Goal: Find specific page/section: Find specific page/section

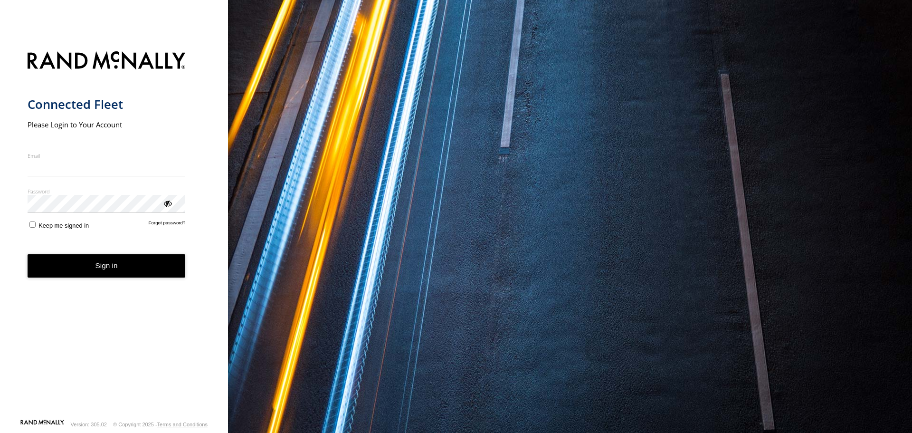
type input "**********"
click at [106, 280] on form "**********" at bounding box center [114, 232] width 173 height 373
click at [110, 264] on button "Sign in" at bounding box center [107, 265] width 158 height 23
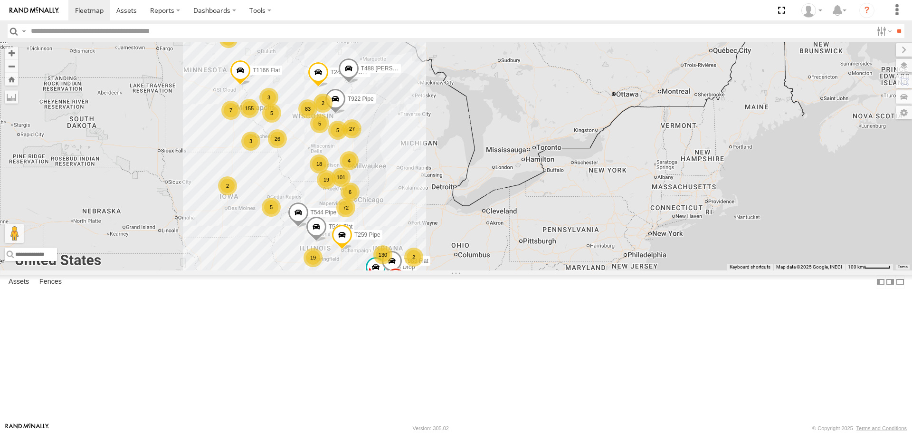
drag, startPoint x: 587, startPoint y: 208, endPoint x: 451, endPoint y: 226, distance: 137.6
click at [451, 226] on div "130 83 3 72 155 101 16 19 5 5 19 8 9 18 T1166 Flat 26 7 T144 Drop 2 T544 Pipe 2…" at bounding box center [456, 156] width 912 height 228
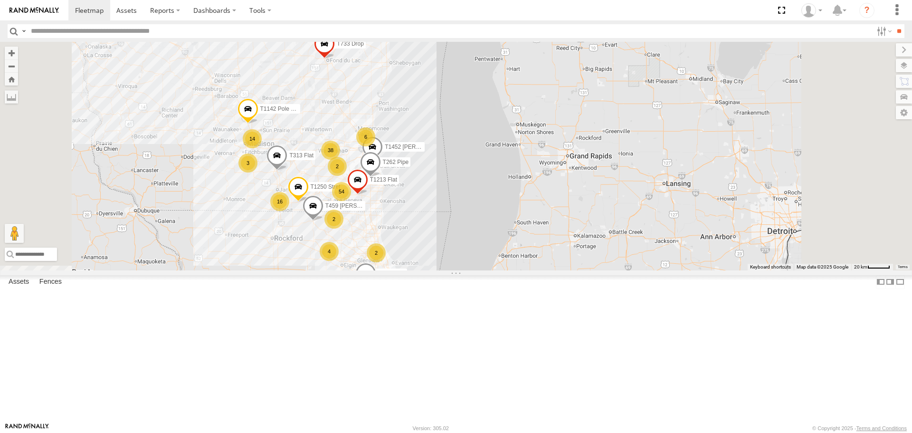
drag, startPoint x: 470, startPoint y: 248, endPoint x: 453, endPoint y: 178, distance: 71.5
click at [453, 178] on div "T1166 Flat T144 Drop T544 Pipe T541 Flat T259 Pipe T240 [PERSON_NAME] Flat T983…" at bounding box center [456, 156] width 912 height 228
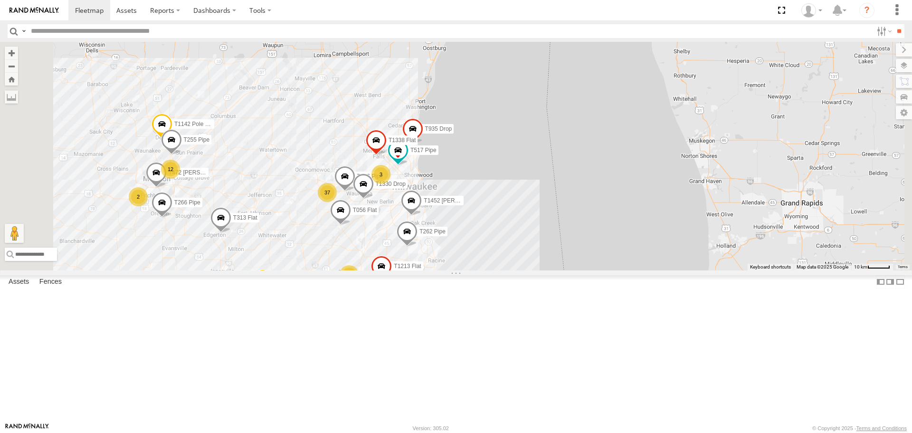
click at [151, 32] on input "text" at bounding box center [450, 31] width 846 height 14
type input "*"
type input "***"
click at [894, 24] on input "**" at bounding box center [899, 31] width 11 height 14
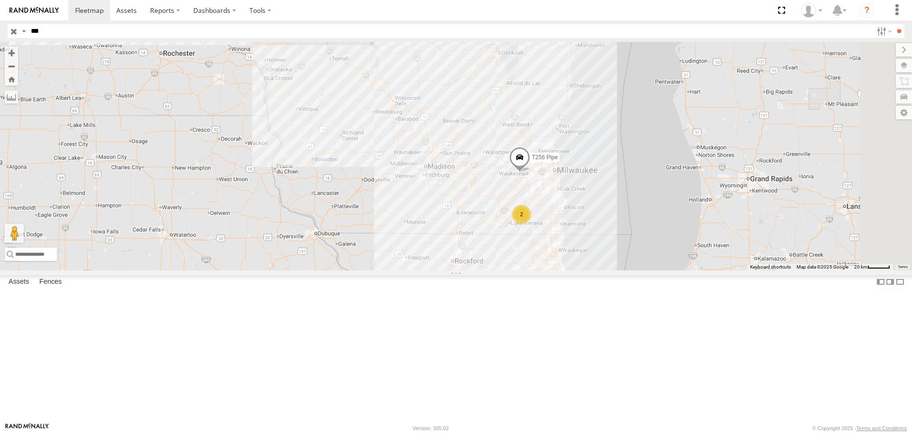
drag, startPoint x: 698, startPoint y: 227, endPoint x: 525, endPoint y: 113, distance: 206.9
click at [525, 113] on div "T256 Pipe 2 T891 Flat T299 Drop" at bounding box center [456, 156] width 912 height 228
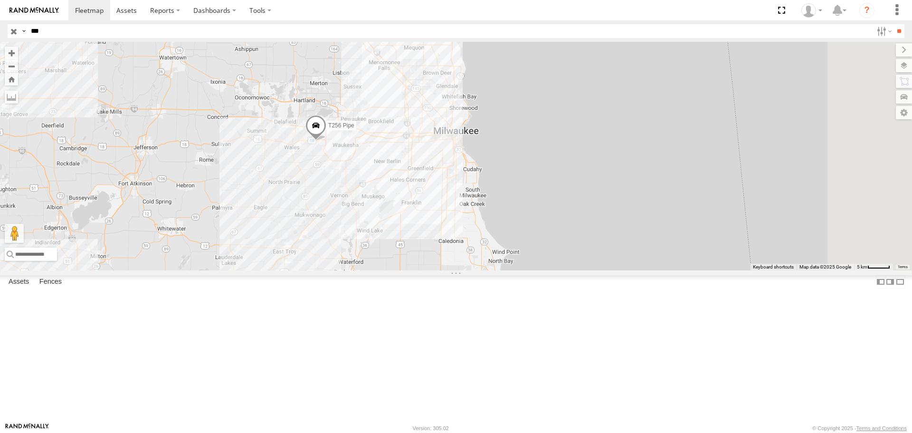
drag, startPoint x: 442, startPoint y: 220, endPoint x: 432, endPoint y: 239, distance: 20.9
click at [432, 239] on div "T256 Pipe T891 Flat T299 Drop 2" at bounding box center [456, 156] width 912 height 228
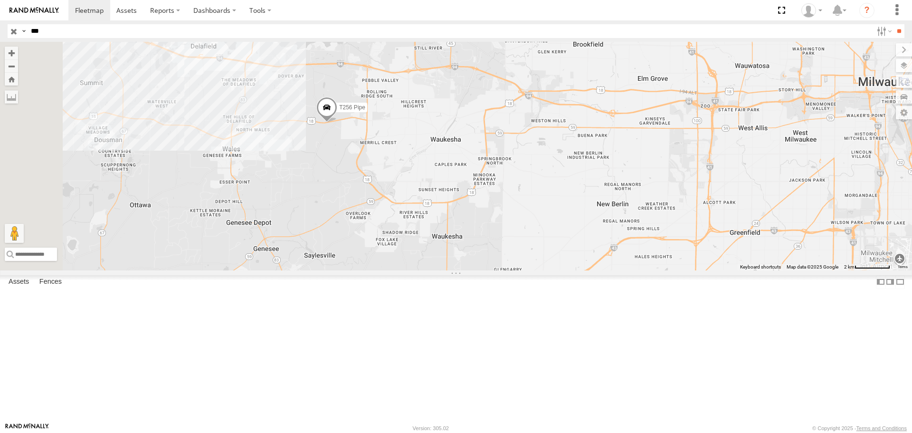
drag, startPoint x: 438, startPoint y: 192, endPoint x: 442, endPoint y: 231, distance: 39.7
click at [442, 231] on div "T256 Pipe T891 Flat T299 Drop" at bounding box center [456, 156] width 912 height 228
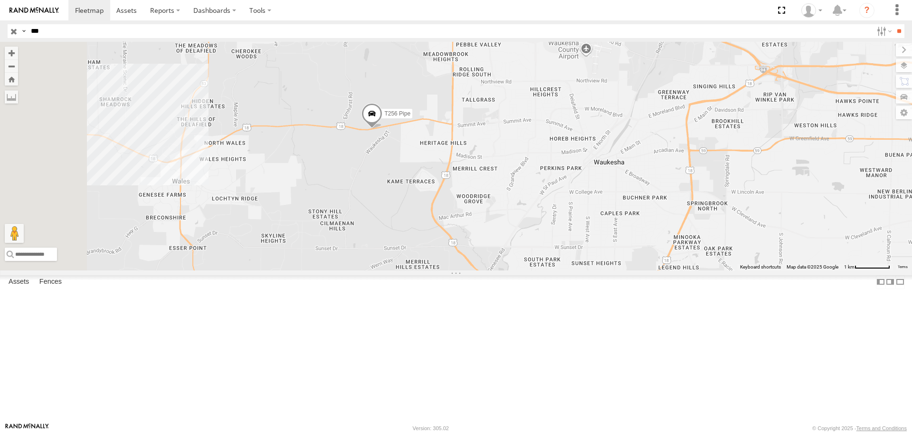
drag, startPoint x: 434, startPoint y: 208, endPoint x: 485, endPoint y: 244, distance: 62.8
click at [486, 244] on div "T256 Pipe T891 Flat T299 Drop" at bounding box center [456, 156] width 912 height 228
click at [411, 118] on span "T256 Pipe" at bounding box center [397, 114] width 26 height 7
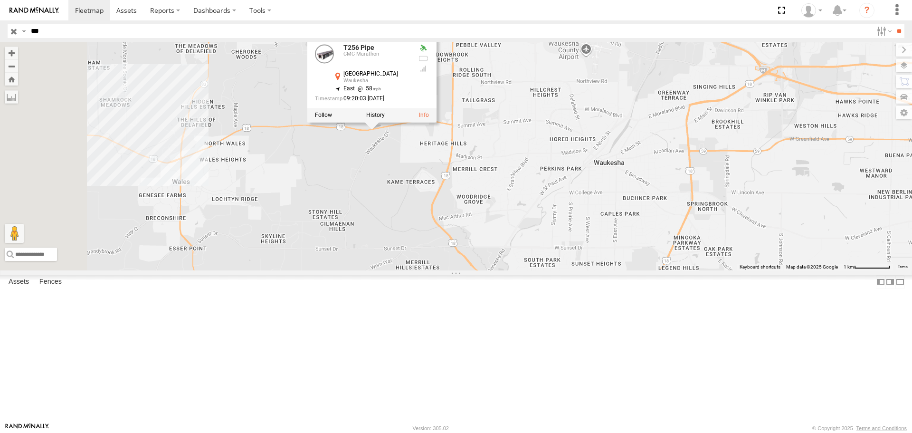
click at [437, 123] on div at bounding box center [371, 115] width 129 height 14
click at [385, 119] on label at bounding box center [375, 115] width 19 height 7
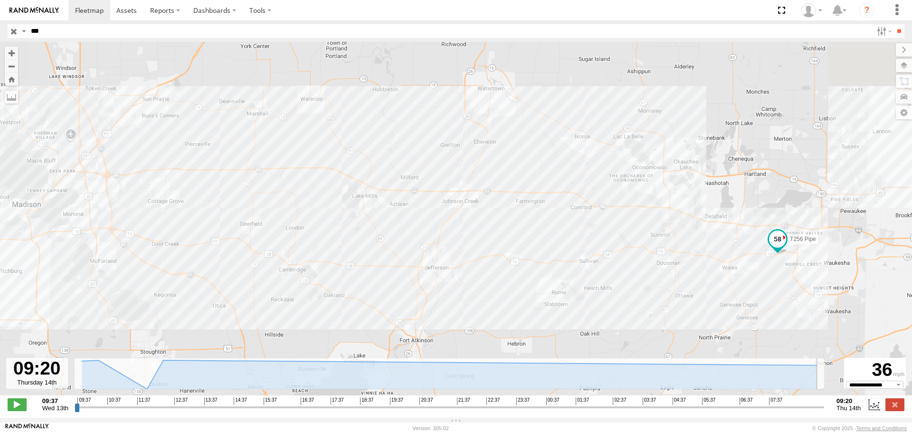
click at [822, 412] on input "range" at bounding box center [450, 406] width 750 height 9
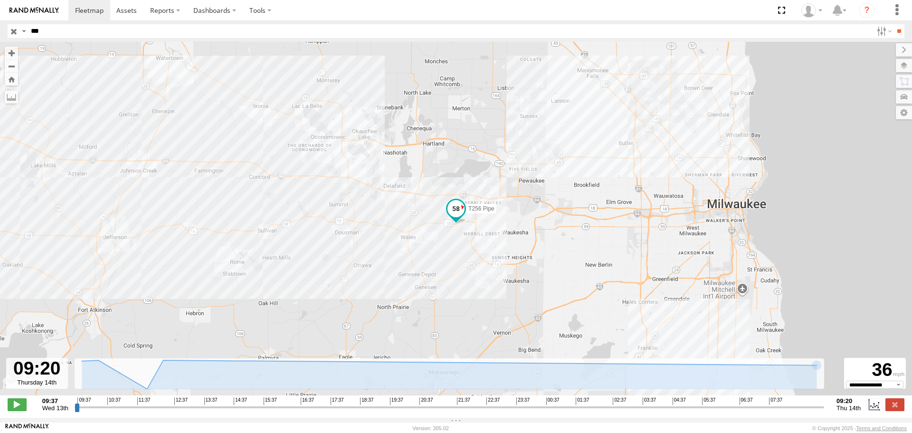
click at [782, 412] on input "range" at bounding box center [450, 406] width 750 height 9
click at [742, 411] on input "range" at bounding box center [450, 406] width 750 height 9
click at [706, 412] on input "range" at bounding box center [450, 406] width 750 height 9
click at [659, 412] on input "range" at bounding box center [450, 406] width 750 height 9
click at [613, 411] on input "range" at bounding box center [450, 406] width 750 height 9
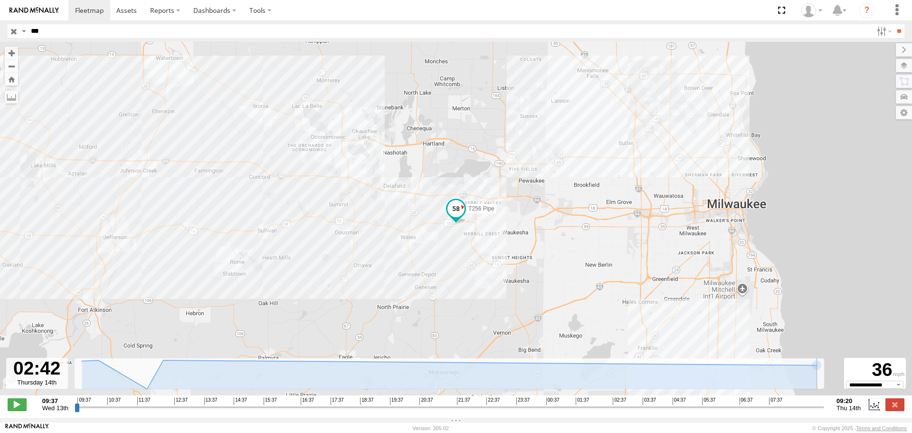
click at [571, 411] on input "range" at bounding box center [450, 406] width 750 height 9
click at [821, 411] on input "range" at bounding box center [450, 406] width 750 height 9
click at [186, 411] on input "range" at bounding box center [450, 406] width 750 height 9
click at [333, 412] on input "range" at bounding box center [450, 406] width 750 height 9
click at [518, 412] on input "range" at bounding box center [450, 406] width 750 height 9
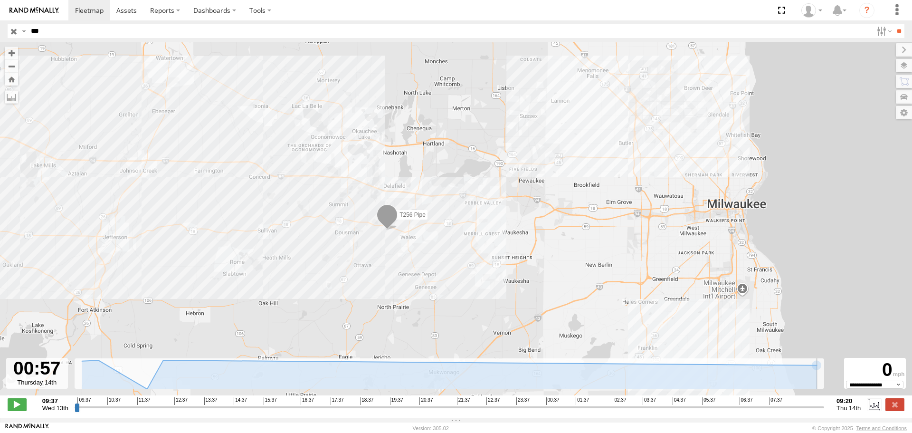
click at [558, 412] on input "range" at bounding box center [450, 406] width 750 height 9
click at [745, 412] on input "range" at bounding box center [450, 406] width 750 height 9
click at [729, 410] on input "range" at bounding box center [450, 406] width 750 height 9
click at [750, 410] on input "range" at bounding box center [450, 406] width 750 height 9
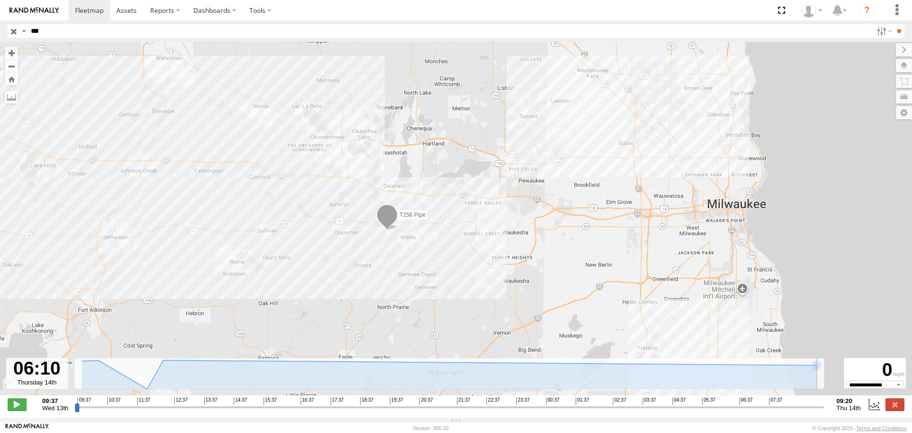
type input "**********"
click at [722, 411] on input "range" at bounding box center [450, 406] width 750 height 9
click at [345, 222] on div "T256 Pipe" at bounding box center [456, 224] width 912 height 364
click at [352, 224] on div "T256 Pipe" at bounding box center [456, 224] width 912 height 364
click at [352, 223] on div "T256 Pipe" at bounding box center [456, 224] width 912 height 364
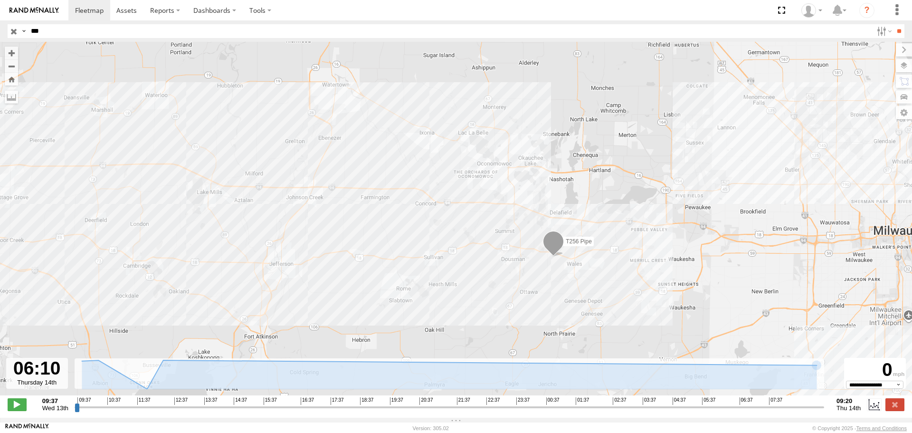
drag, startPoint x: 290, startPoint y: 257, endPoint x: 459, endPoint y: 286, distance: 171.1
click at [459, 286] on div "T256 Pipe" at bounding box center [456, 224] width 912 height 364
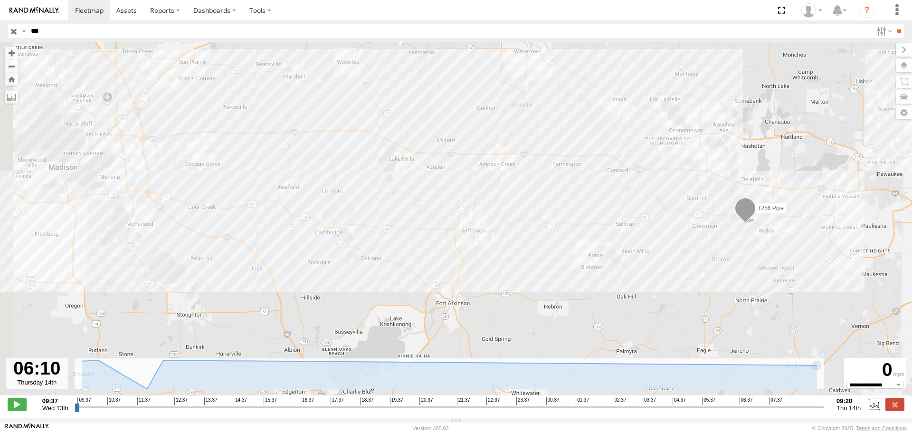
drag, startPoint x: 284, startPoint y: 245, endPoint x: 461, endPoint y: 211, distance: 180.3
click at [461, 211] on div "T256 Pipe" at bounding box center [456, 224] width 912 height 364
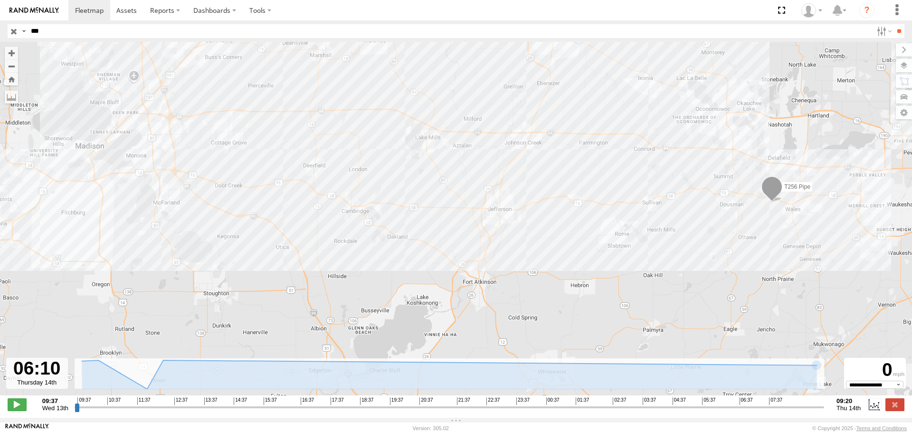
drag, startPoint x: 421, startPoint y: 192, endPoint x: 441, endPoint y: 171, distance: 28.9
click at [441, 171] on div "T256 Pipe" at bounding box center [456, 224] width 912 height 364
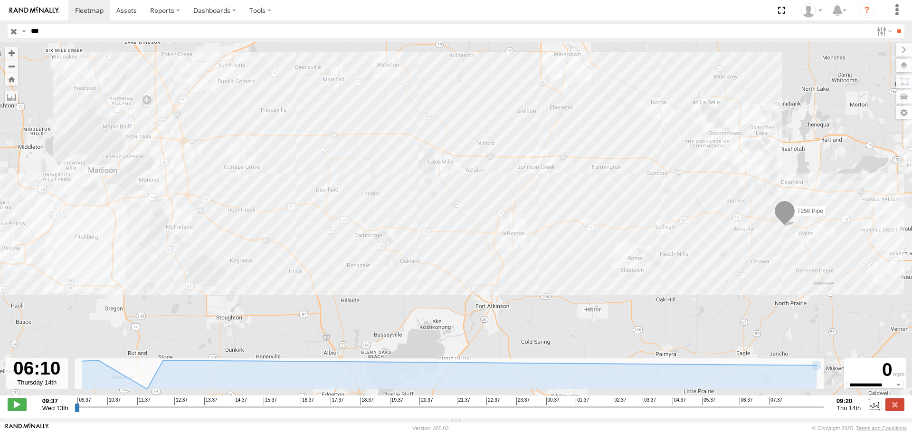
drag, startPoint x: 471, startPoint y: 170, endPoint x: 482, endPoint y: 197, distance: 29.4
click at [482, 197] on div "T256 Pipe" at bounding box center [456, 224] width 912 height 364
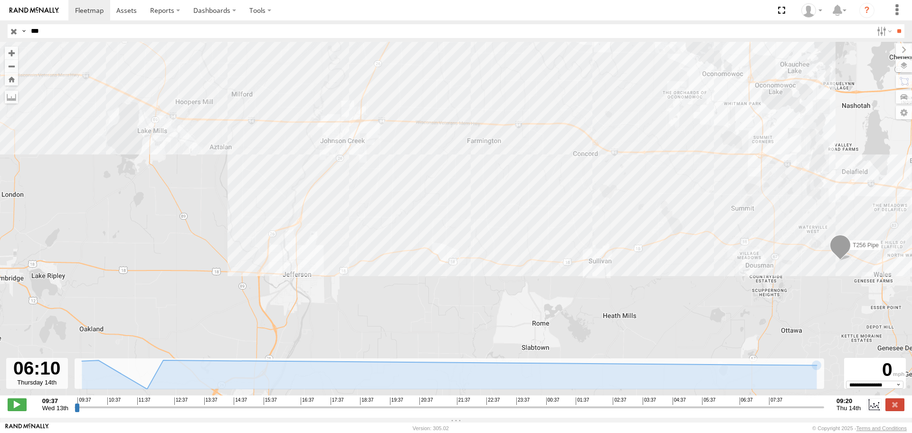
drag, startPoint x: 565, startPoint y: 209, endPoint x: 325, endPoint y: 207, distance: 240.5
click at [325, 207] on div "T256 Pipe" at bounding box center [456, 224] width 912 height 364
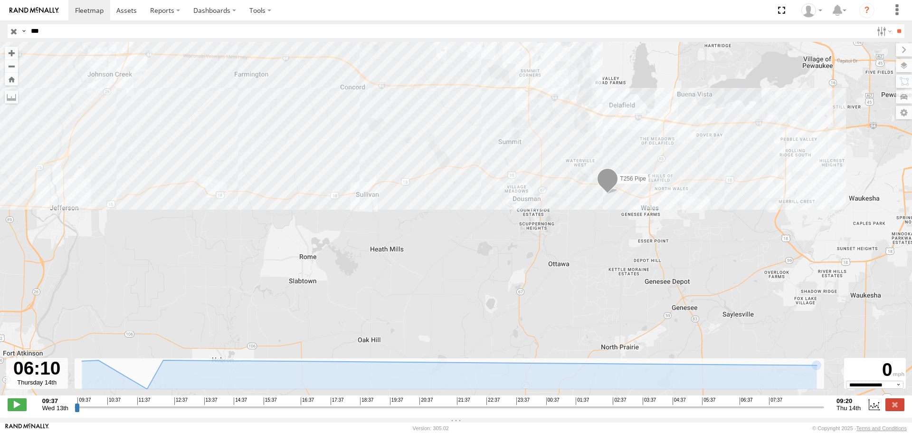
drag, startPoint x: 651, startPoint y: 188, endPoint x: 411, endPoint y: 114, distance: 251.3
click at [411, 114] on div "T256 Pipe" at bounding box center [456, 224] width 912 height 364
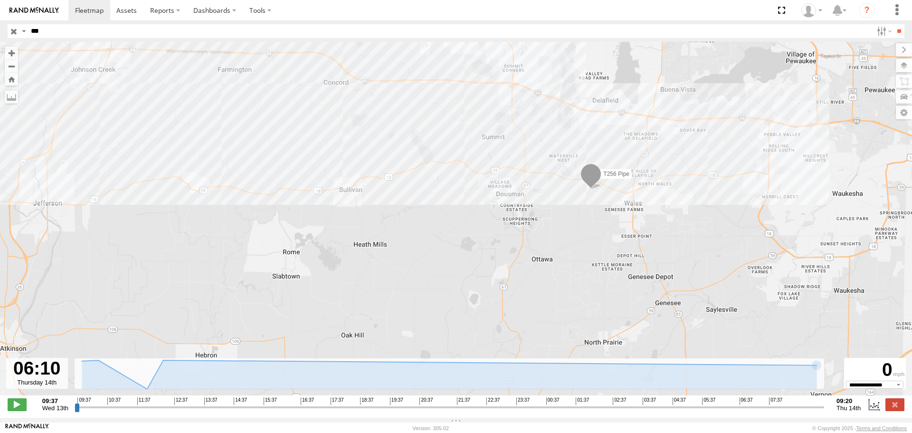
click at [605, 179] on label "T256 Pipe" at bounding box center [614, 174] width 36 height 10
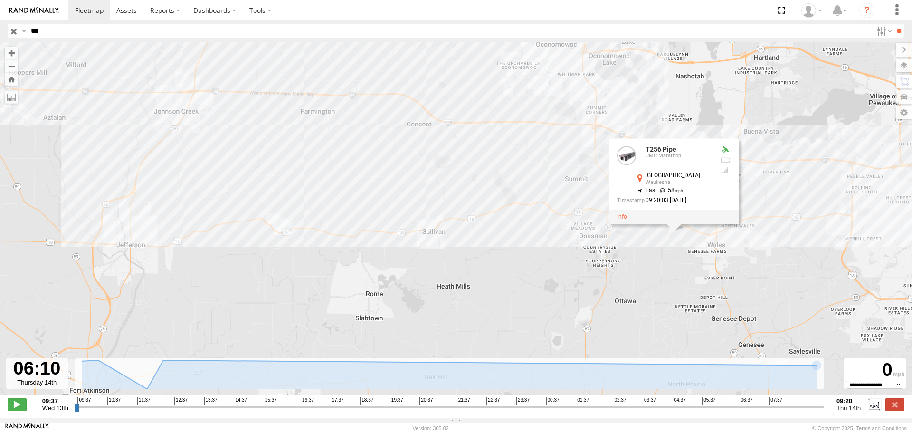
drag, startPoint x: 369, startPoint y: 192, endPoint x: 459, endPoint y: 238, distance: 100.3
click at [459, 238] on div "T256 Pipe T256 Pipe CMC [STREET_ADDRESS] 58 09:20:03 [DATE]" at bounding box center [456, 224] width 912 height 364
click at [13, 32] on input "button" at bounding box center [14, 31] width 12 height 14
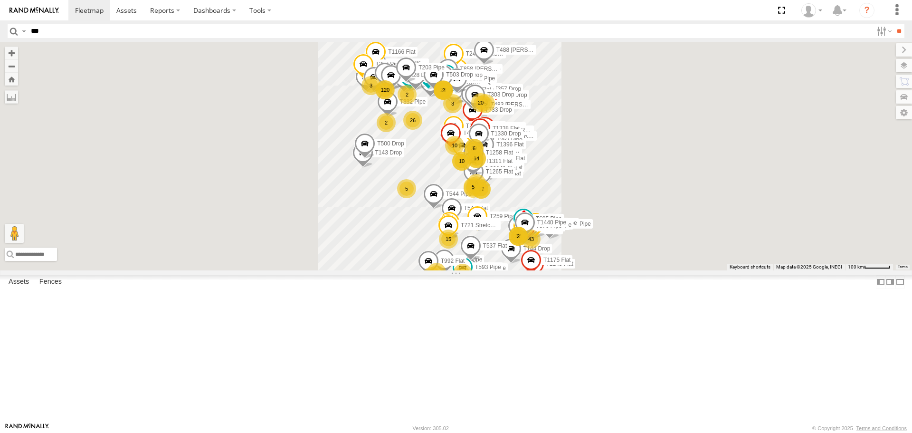
click at [49, 31] on input "***" at bounding box center [450, 31] width 846 height 14
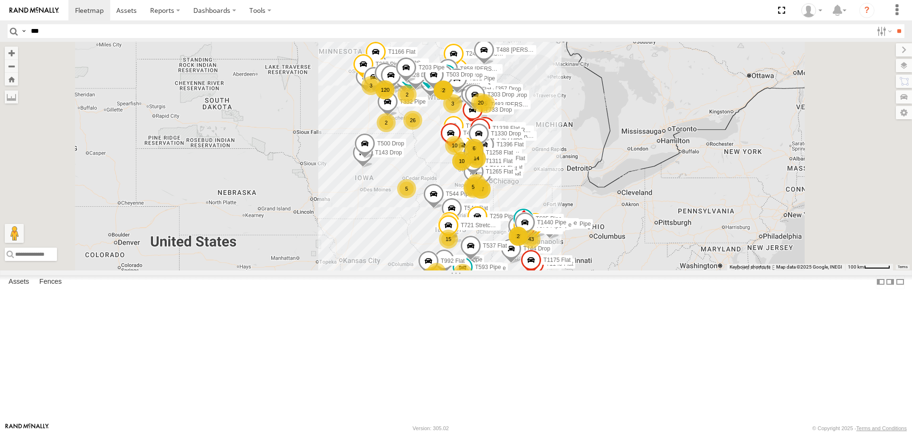
type input "***"
click at [894, 24] on input "**" at bounding box center [899, 31] width 11 height 14
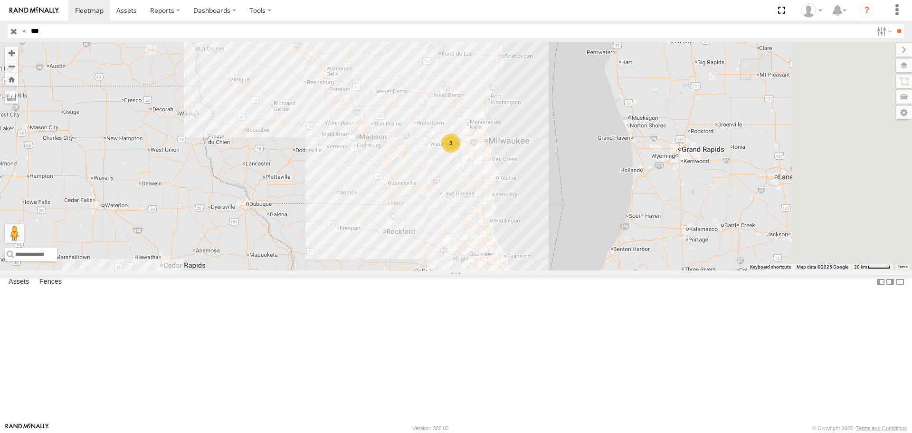
drag, startPoint x: 725, startPoint y: 258, endPoint x: 545, endPoint y: 146, distance: 211.7
click at [545, 146] on div "3 T891 Flat T299 Drop" at bounding box center [456, 156] width 912 height 228
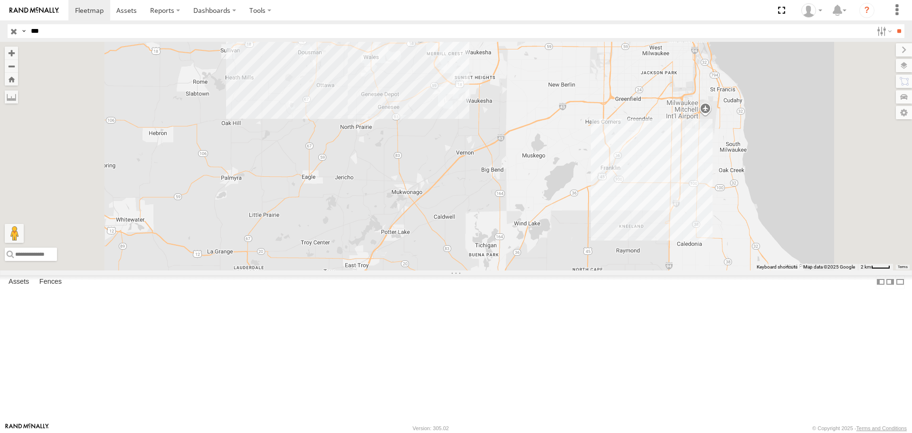
drag, startPoint x: 541, startPoint y: 117, endPoint x: 515, endPoint y: 209, distance: 95.8
click at [515, 209] on div "T891 Flat T299 Drop T256 Pipe 2" at bounding box center [456, 156] width 912 height 228
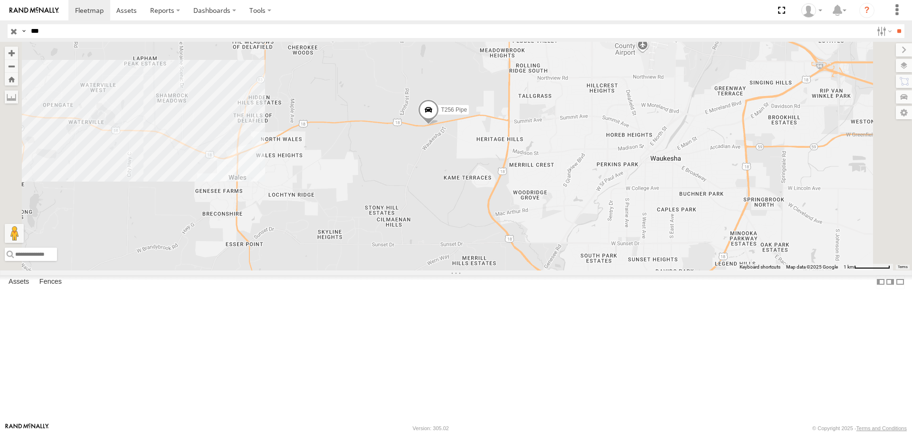
click at [467, 114] on span "T256 Pipe" at bounding box center [454, 110] width 26 height 7
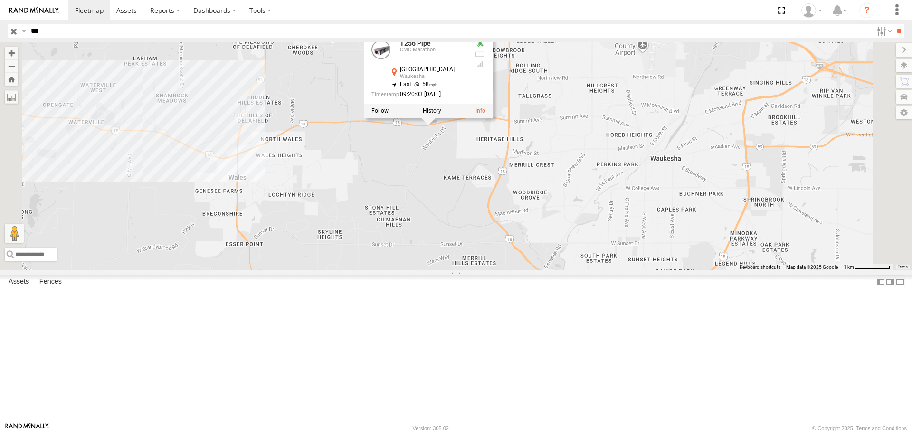
click at [493, 118] on div at bounding box center [428, 111] width 129 height 14
click at [441, 115] on label at bounding box center [432, 111] width 19 height 7
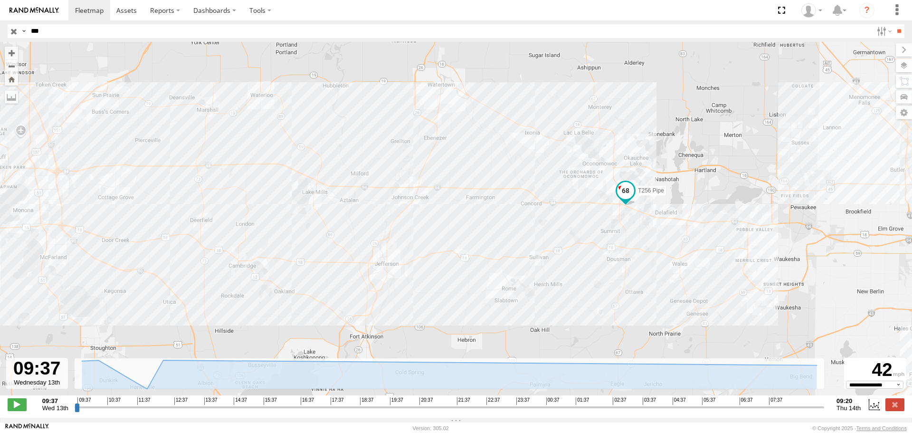
drag, startPoint x: 661, startPoint y: 264, endPoint x: 521, endPoint y: 251, distance: 141.2
click at [521, 251] on div "T256 Pipe" at bounding box center [456, 224] width 912 height 364
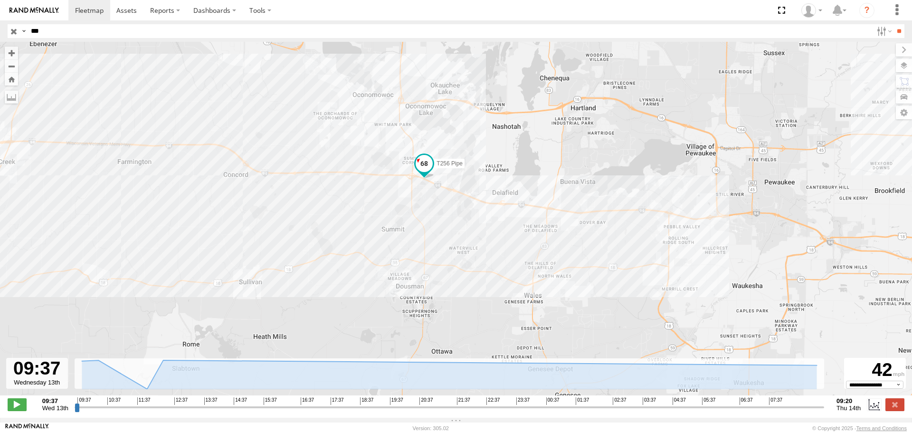
drag, startPoint x: 584, startPoint y: 266, endPoint x: 357, endPoint y: 283, distance: 227.8
click at [357, 283] on div "T256 Pipe" at bounding box center [456, 224] width 912 height 364
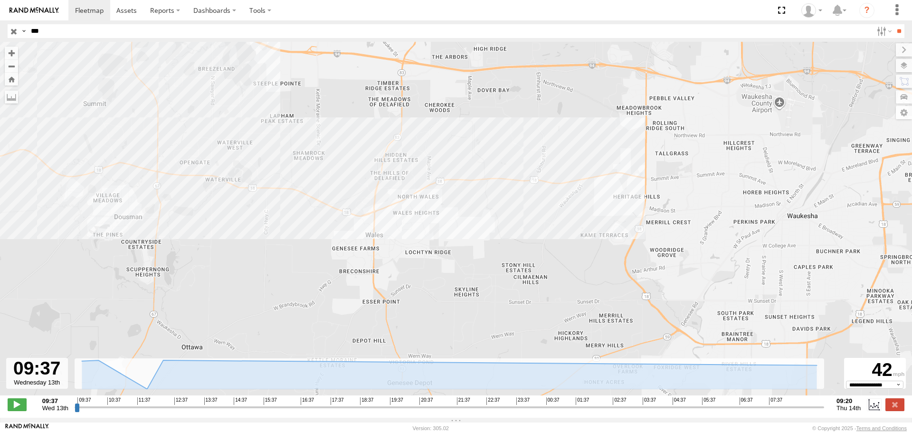
drag, startPoint x: 546, startPoint y: 259, endPoint x: 386, endPoint y: 133, distance: 203.7
click at [386, 133] on div "T256 Pipe" at bounding box center [456, 224] width 912 height 364
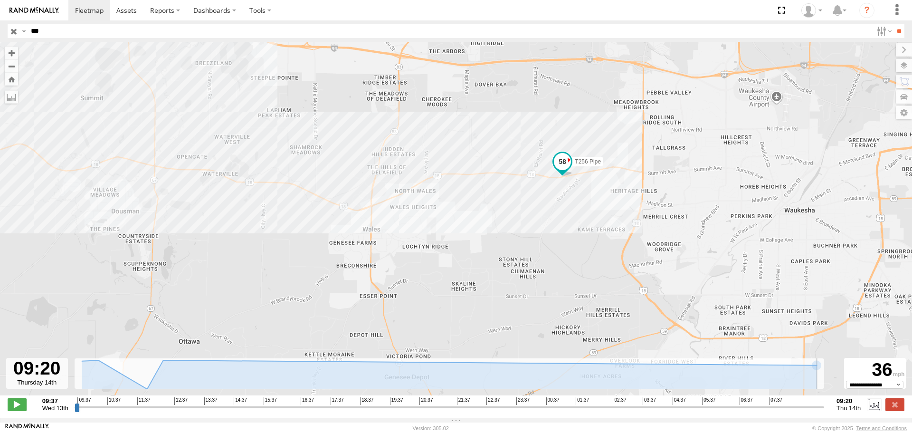
type input "**********"
click at [822, 412] on input "range" at bounding box center [450, 406] width 750 height 9
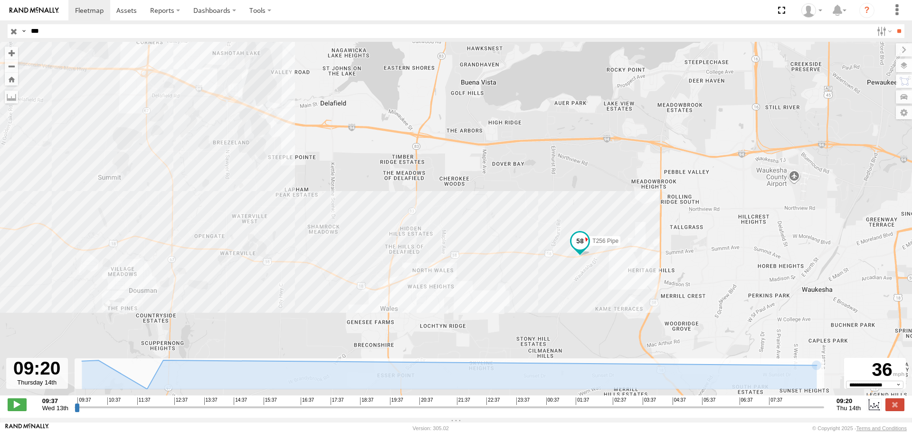
drag, startPoint x: 533, startPoint y: 235, endPoint x: 551, endPoint y: 316, distance: 82.2
click at [551, 316] on div "T256 Pipe" at bounding box center [456, 224] width 912 height 364
